Goal: Navigation & Orientation: Go to known website

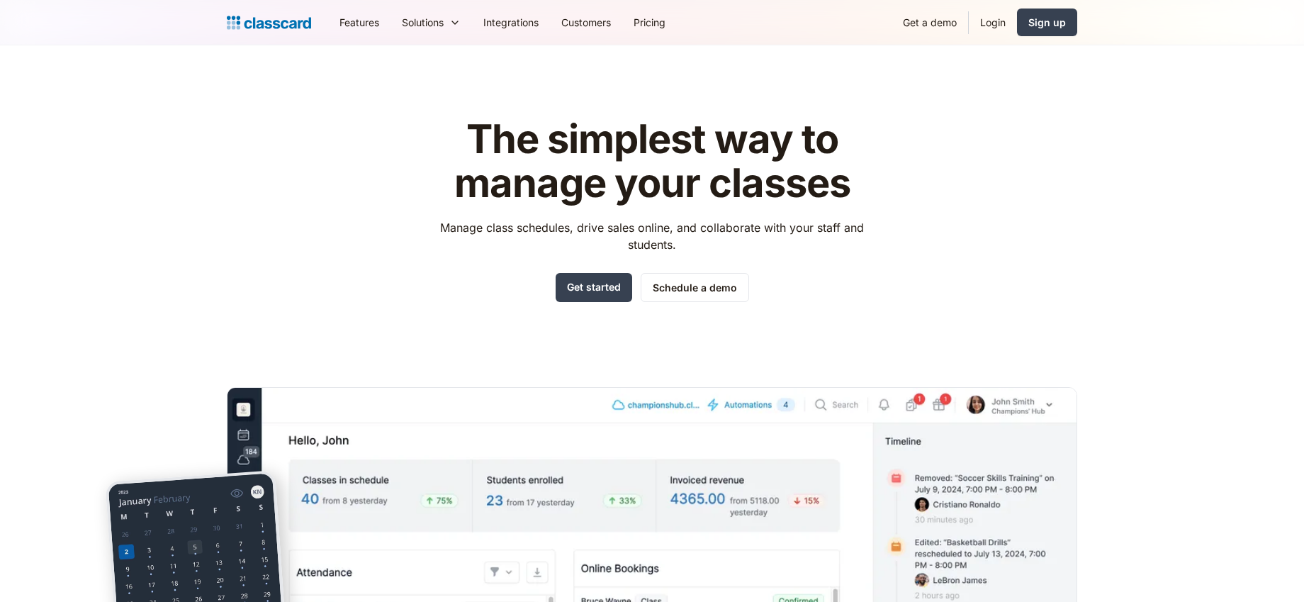
click at [598, 34] on link "Customers" at bounding box center [586, 22] width 72 height 32
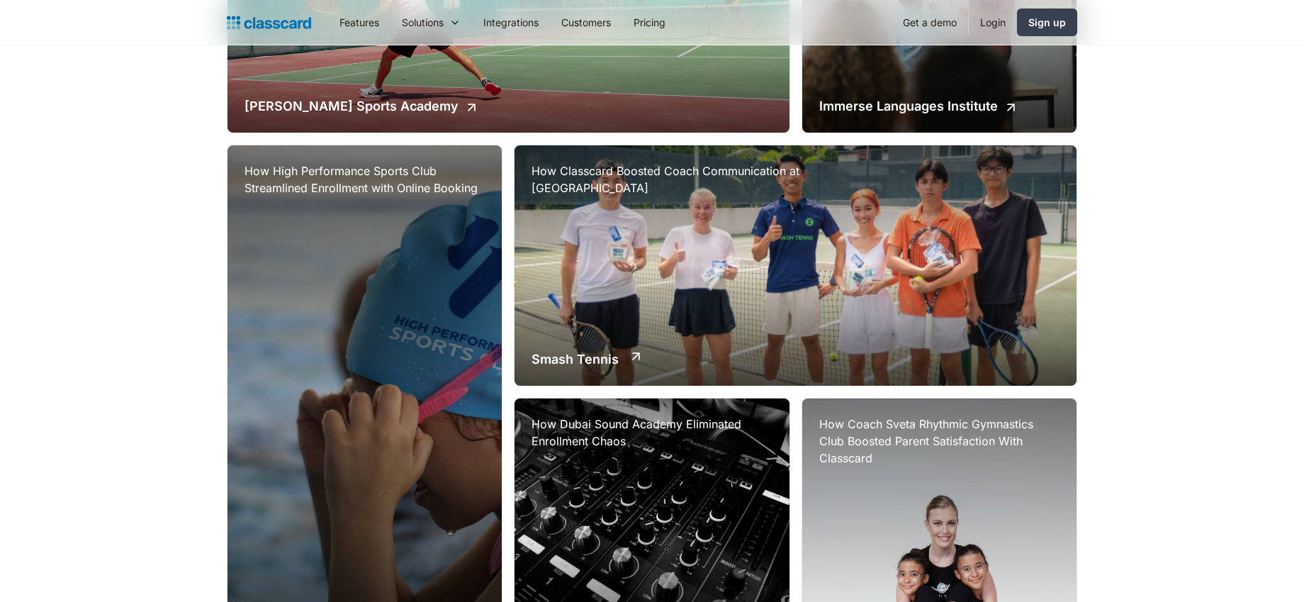
scroll to position [512, 0]
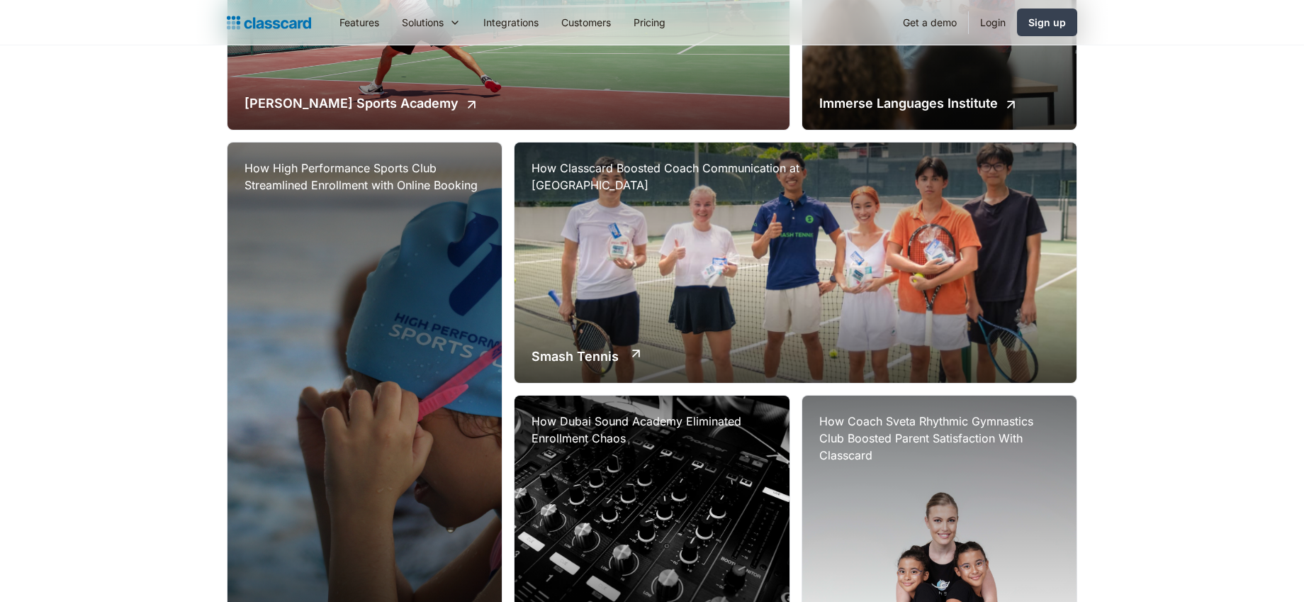
click at [609, 361] on h2 "Smash Tennis" at bounding box center [575, 356] width 87 height 19
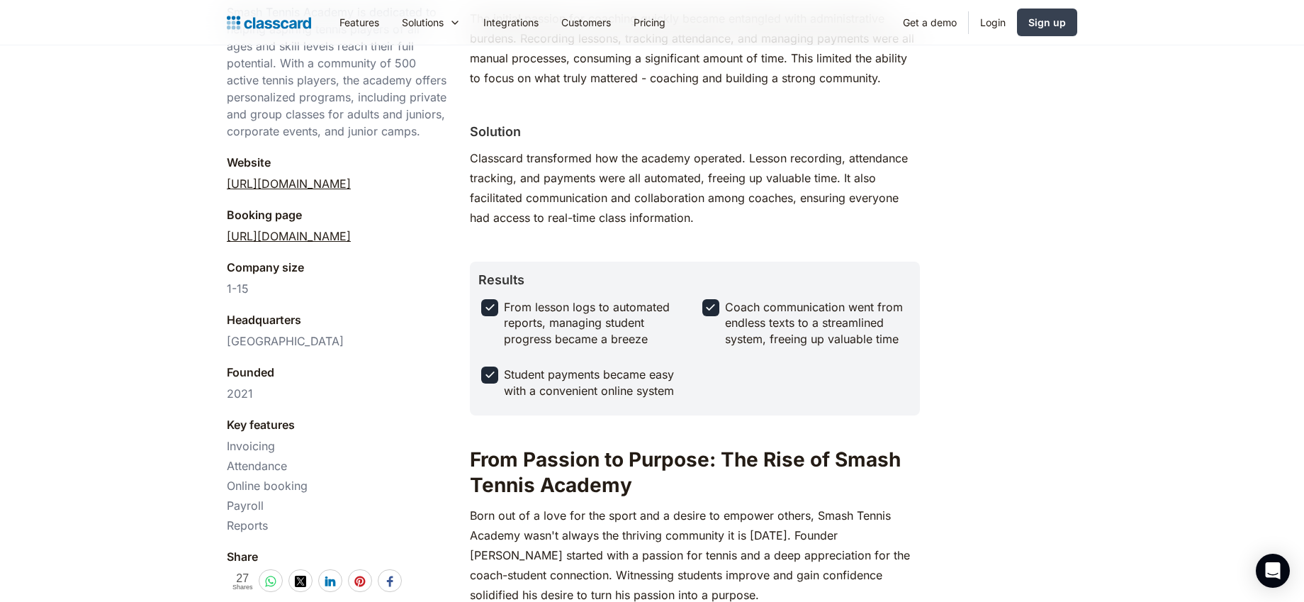
scroll to position [466, 0]
click at [351, 239] on link "[URL][DOMAIN_NAME]" at bounding box center [289, 233] width 124 height 17
